Goal: Information Seeking & Learning: Learn about a topic

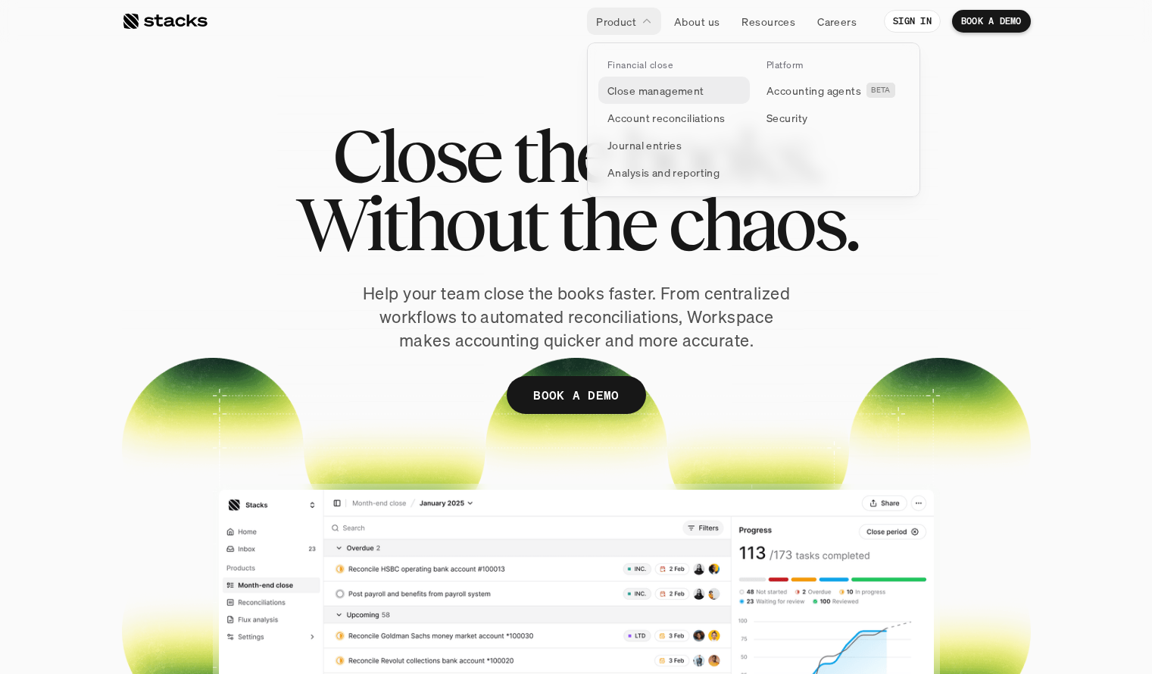
click at [651, 84] on p "Close management" at bounding box center [656, 91] width 97 height 16
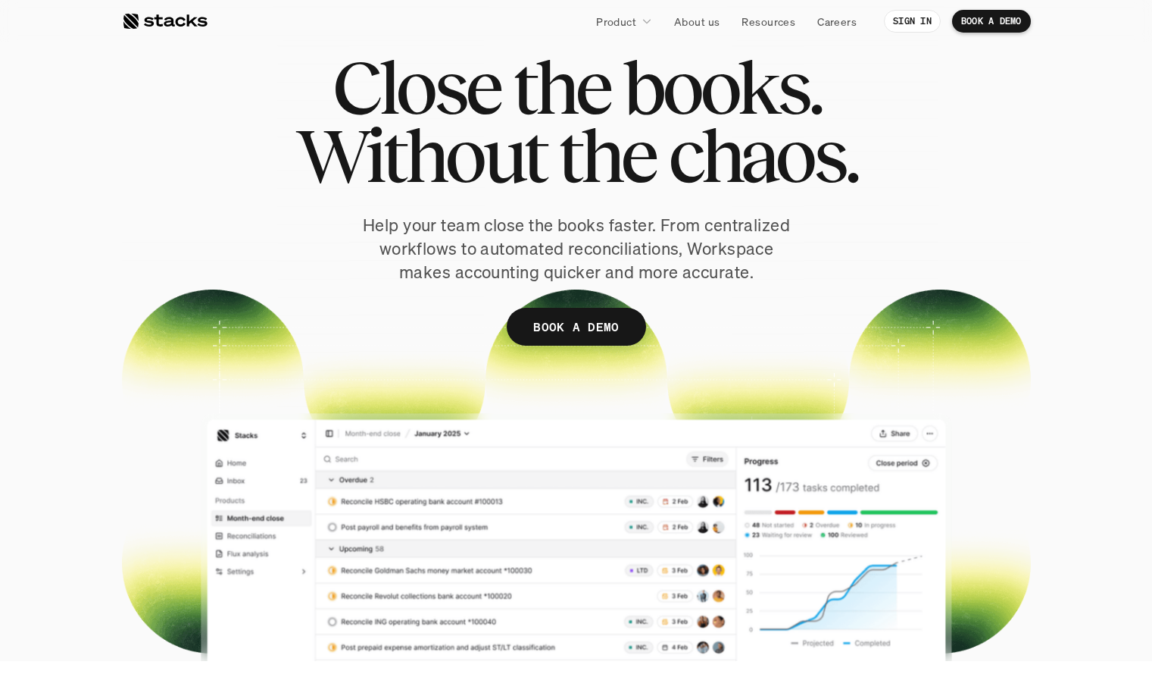
scroll to position [69, 0]
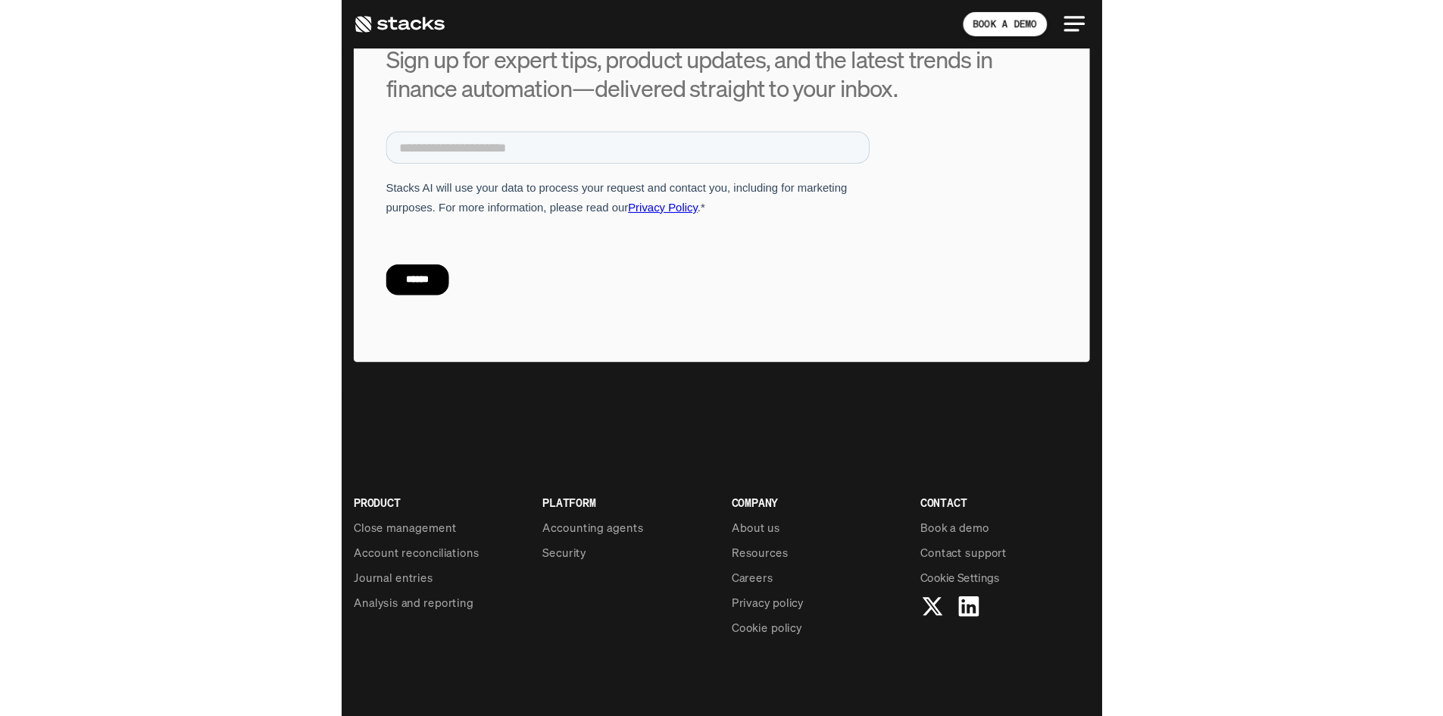
scroll to position [818, 0]
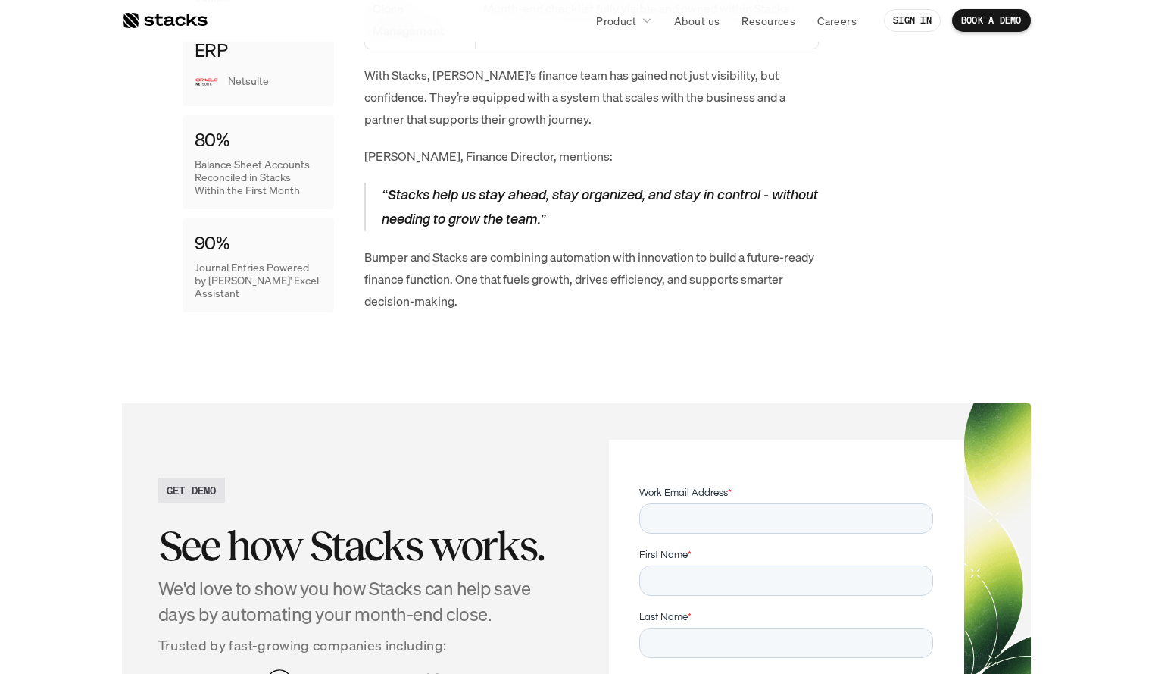
scroll to position [2763, 0]
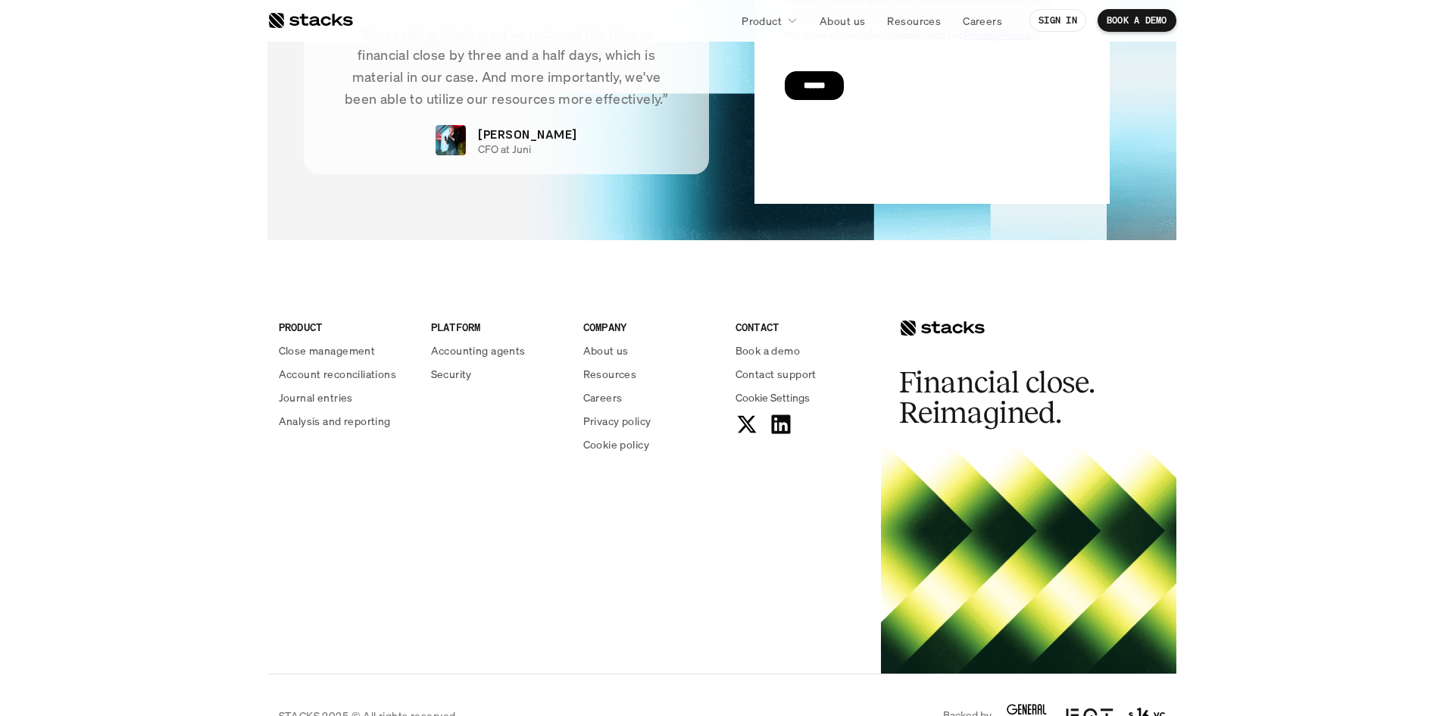
scroll to position [4777, 0]
